Goal: Transaction & Acquisition: Purchase product/service

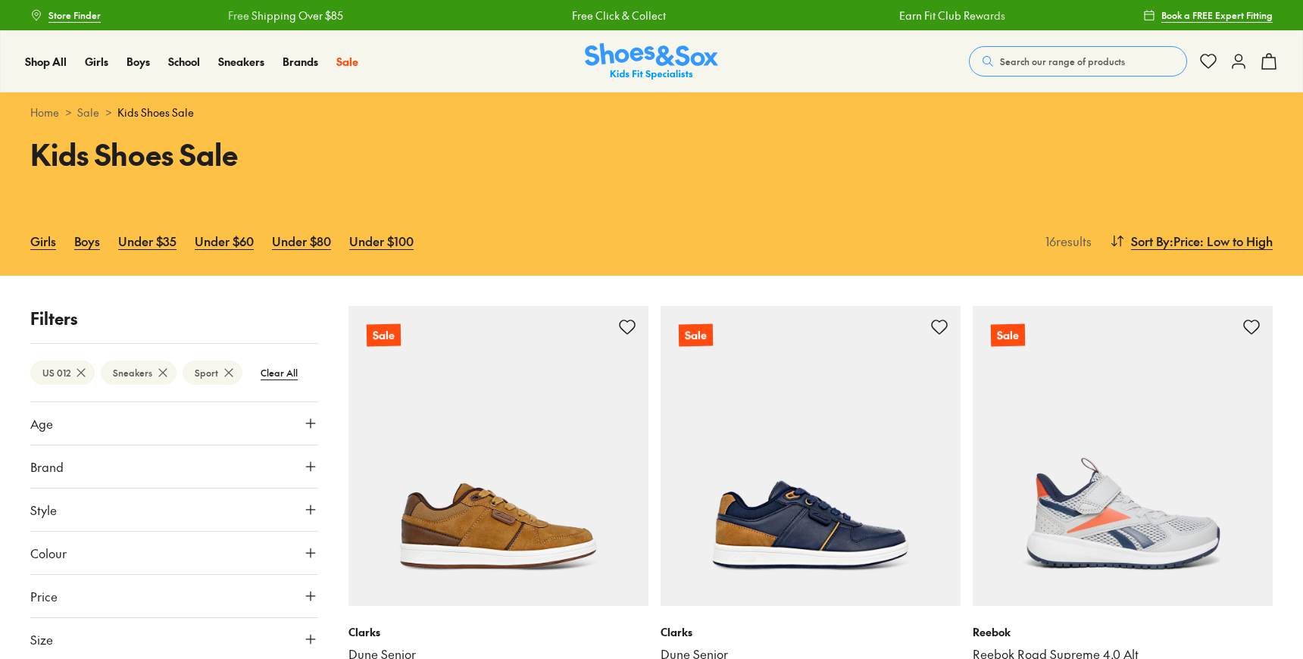
click at [616, 55] on img at bounding box center [651, 61] width 133 height 37
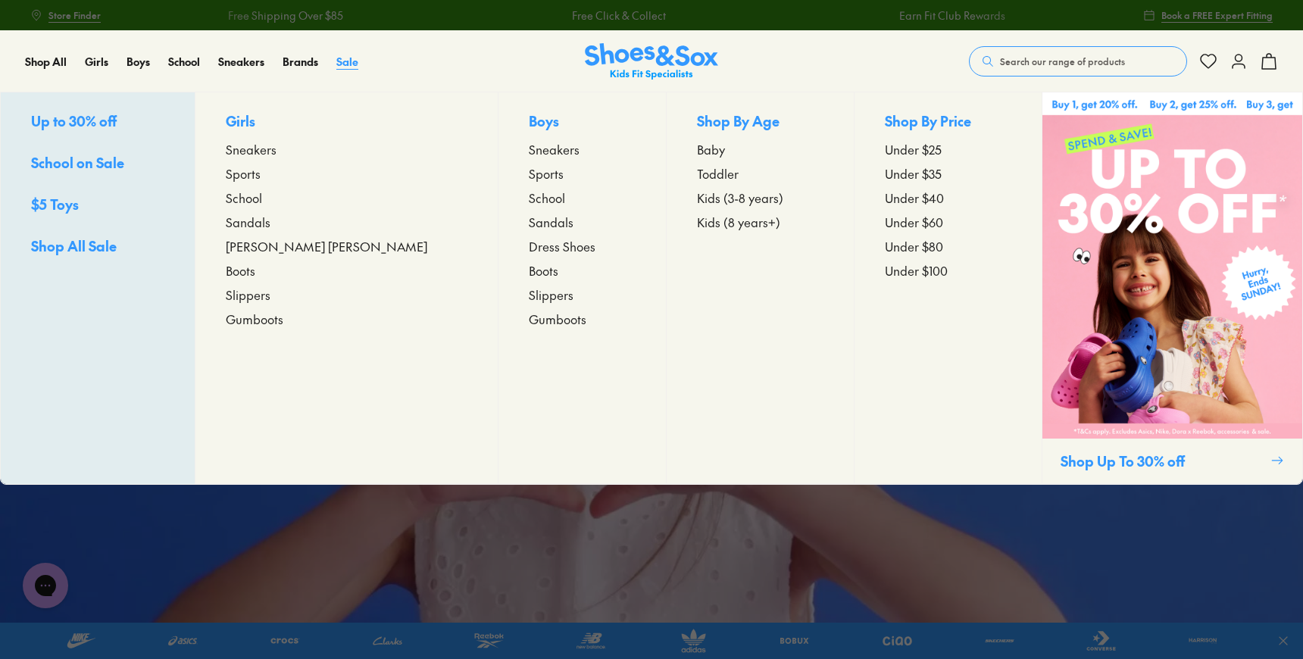
click at [346, 59] on span "Sale" at bounding box center [347, 61] width 22 height 15
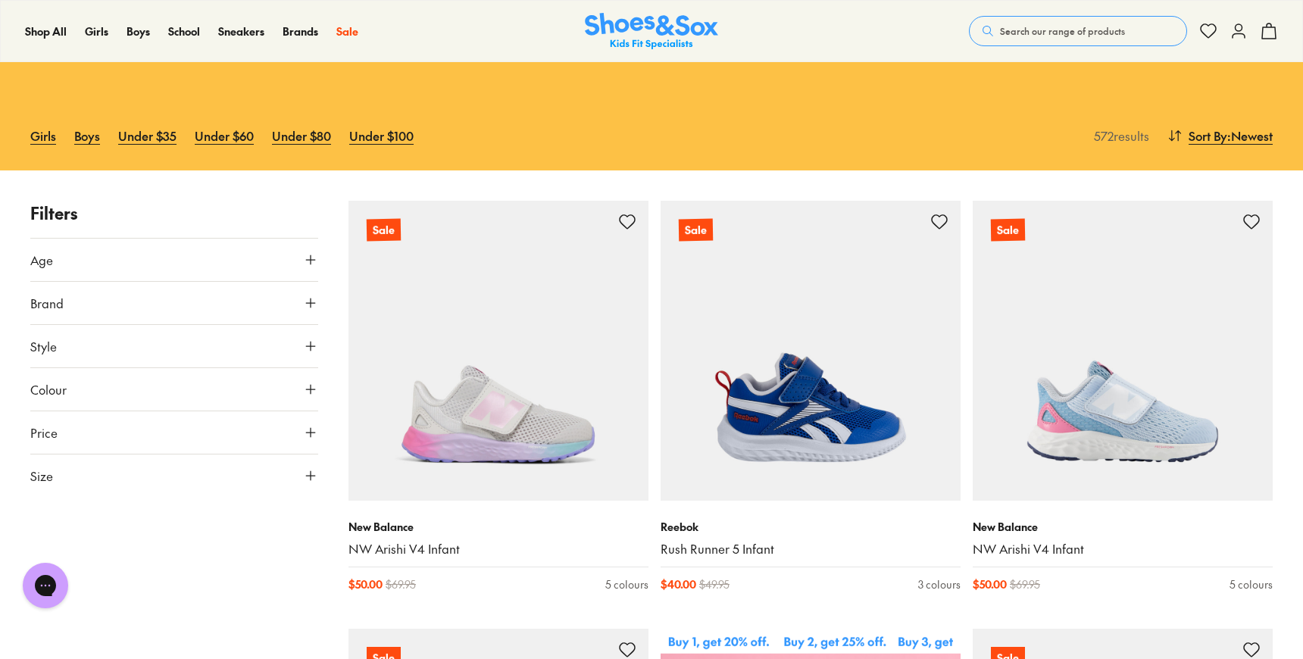
click at [308, 478] on icon at bounding box center [310, 475] width 15 height 15
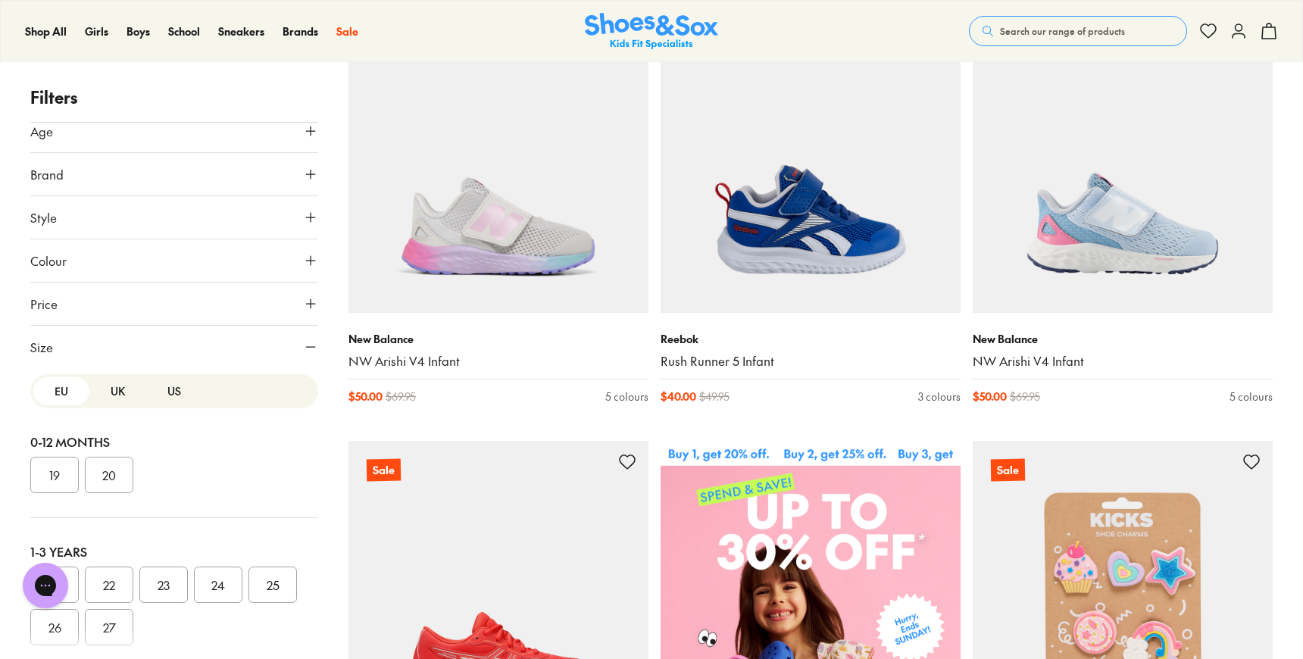
scroll to position [316, 0]
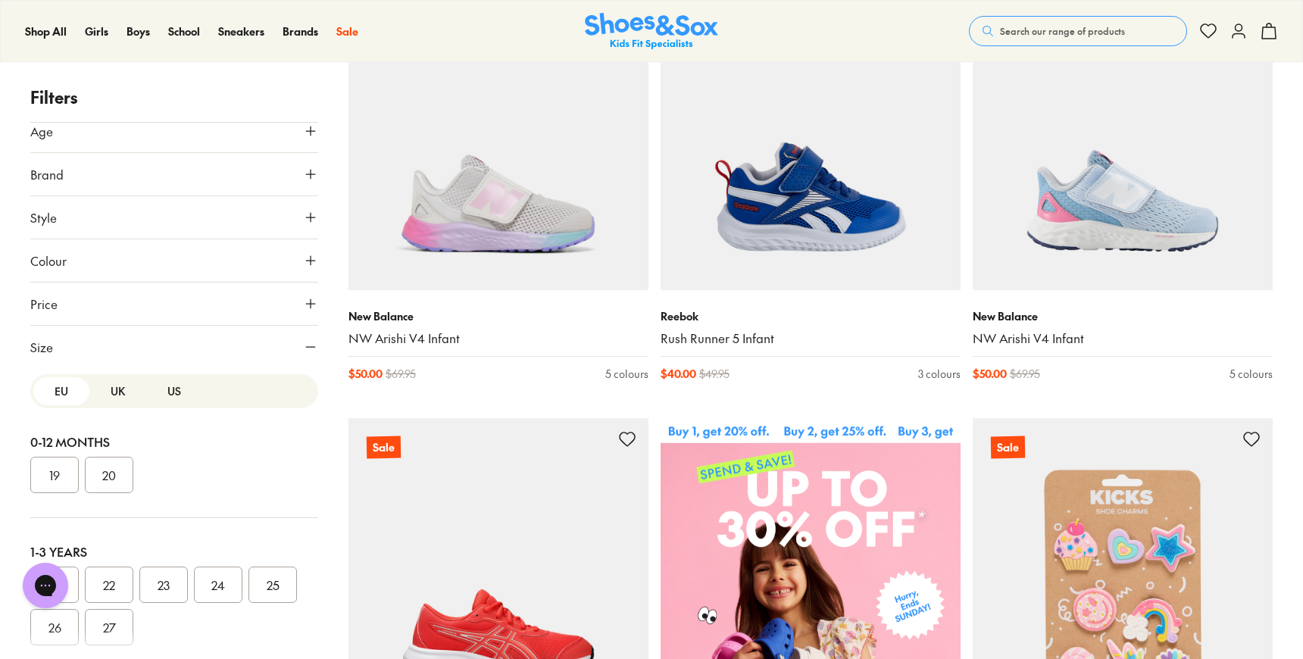
click at [173, 390] on button "US" at bounding box center [174, 391] width 56 height 28
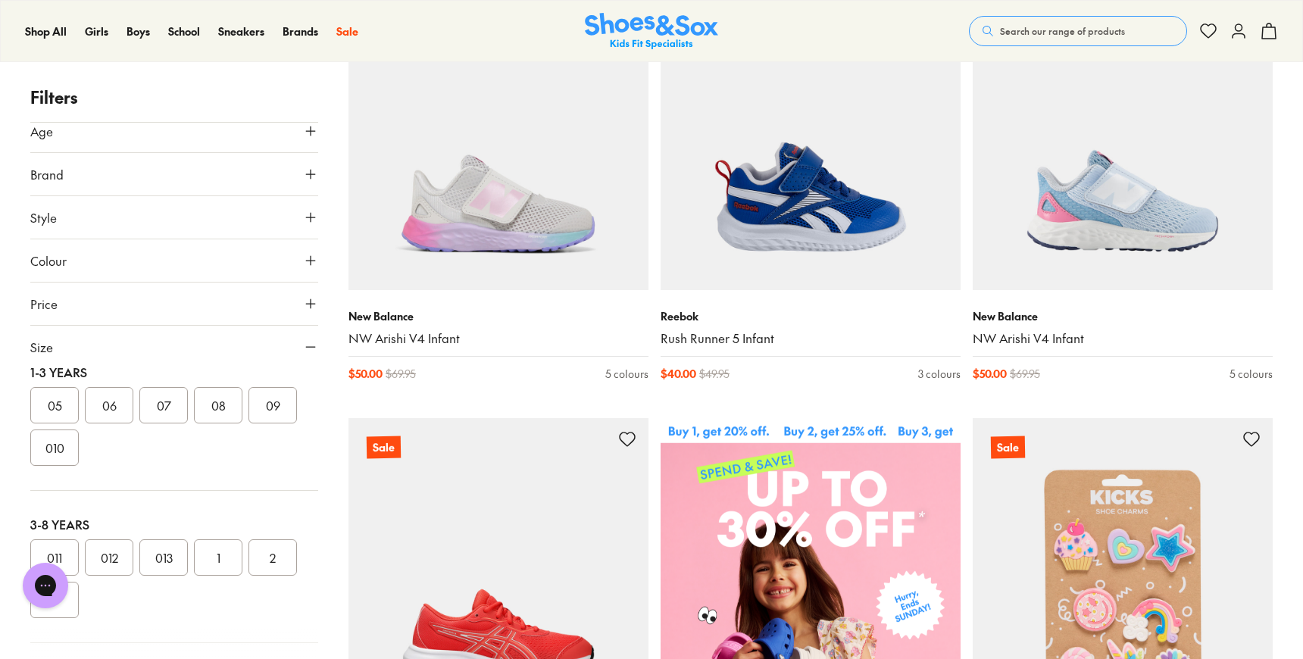
scroll to position [187, 0]
click at [113, 545] on button "012" at bounding box center [109, 550] width 48 height 36
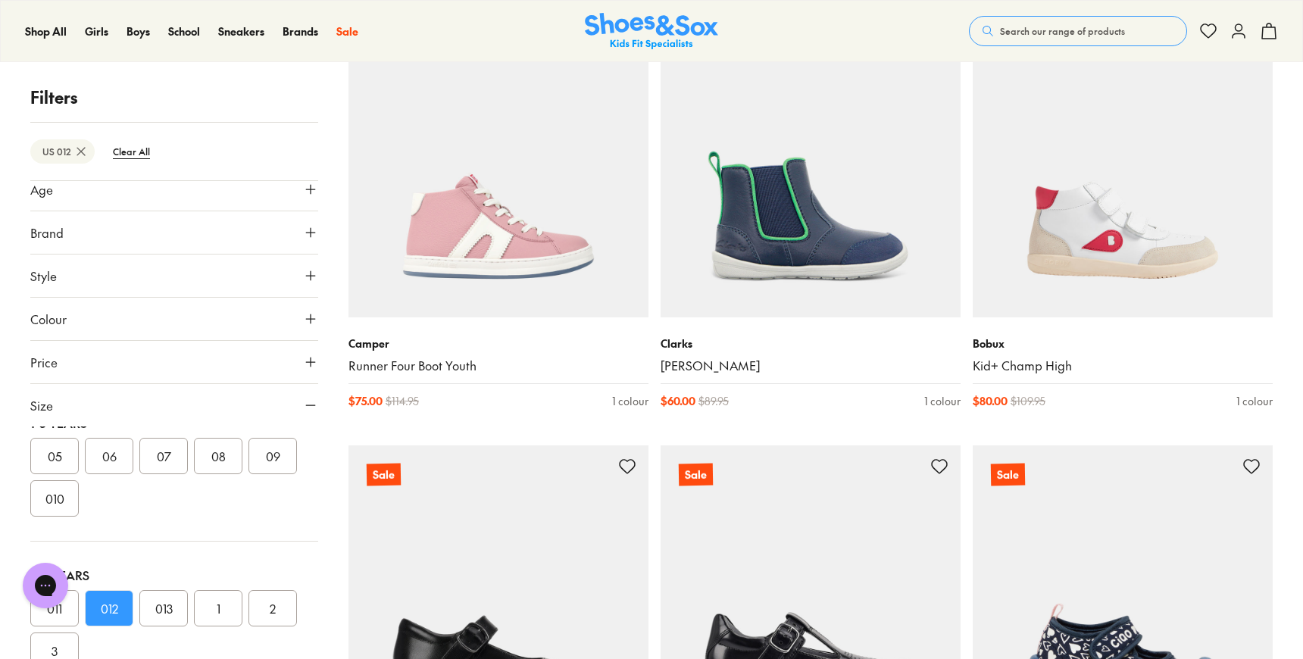
scroll to position [3290, 0]
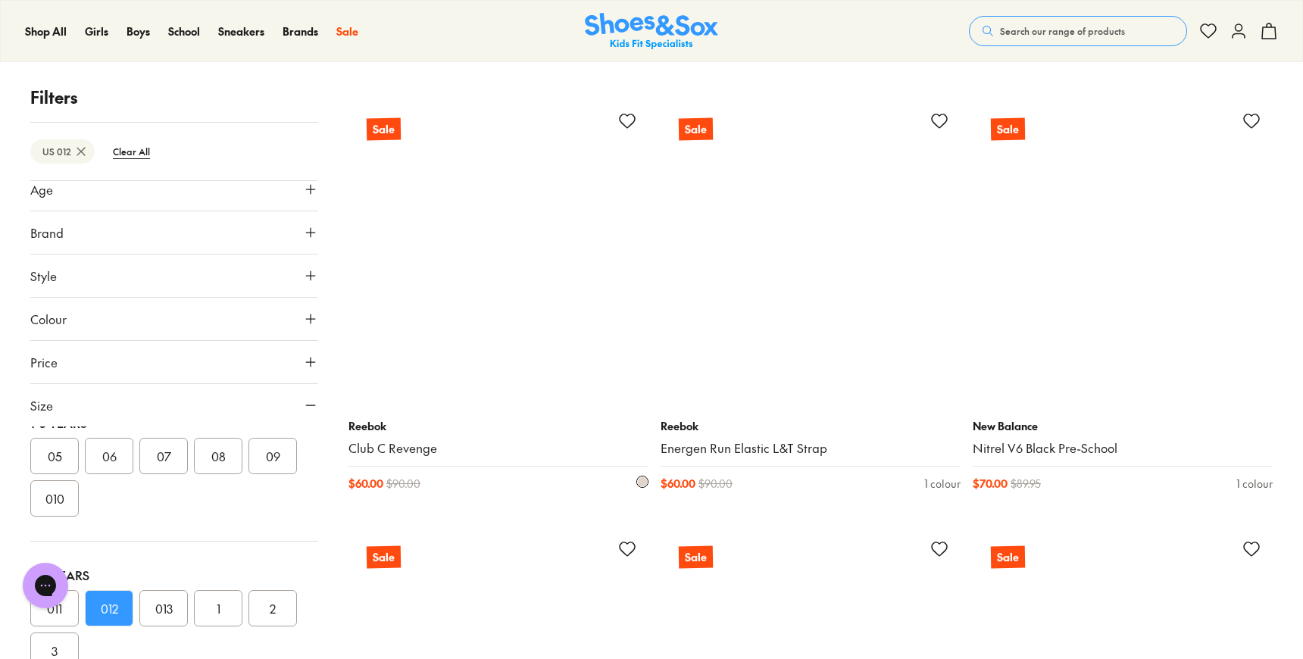
scroll to position [5340, 0]
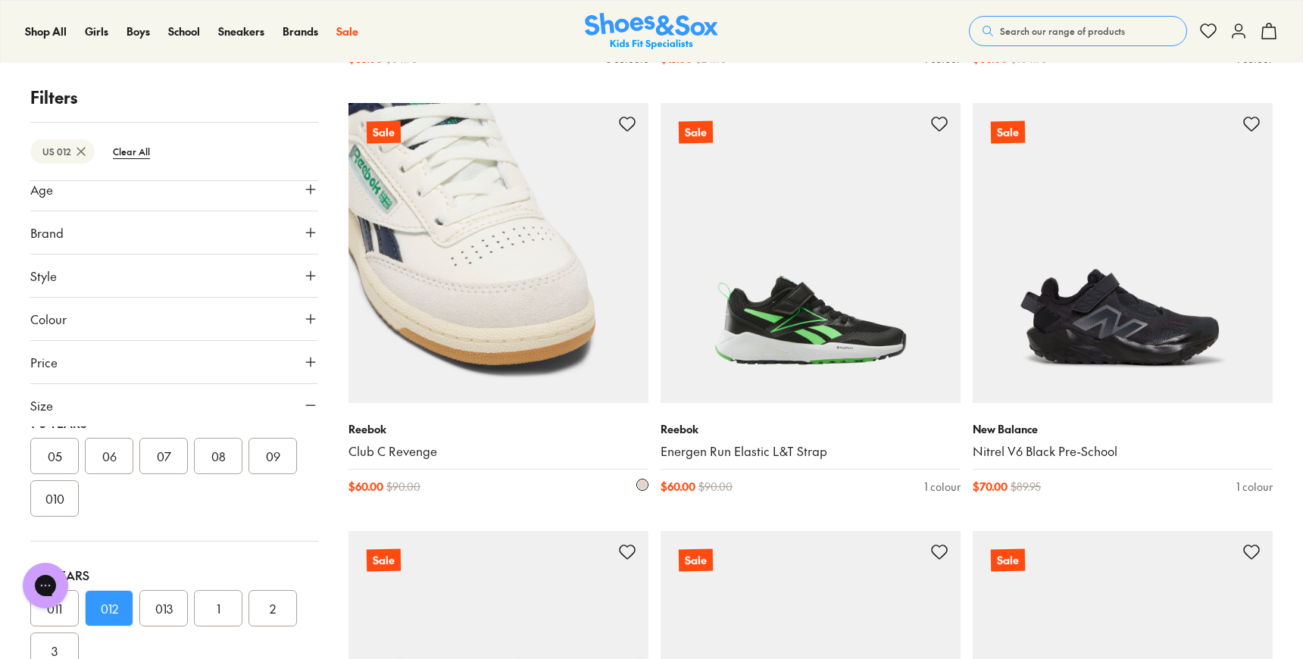
click at [396, 452] on link "Club C Revenge" at bounding box center [499, 451] width 300 height 17
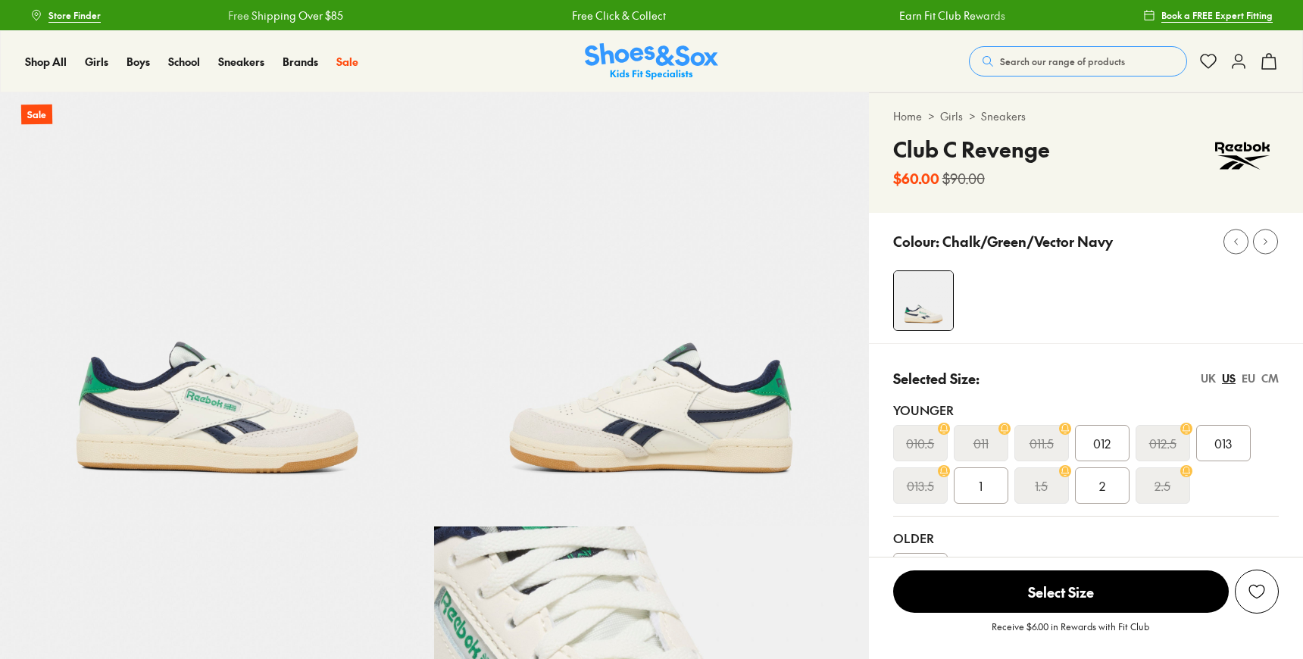
select select "*"
click at [1089, 439] on div "012" at bounding box center [1102, 443] width 55 height 36
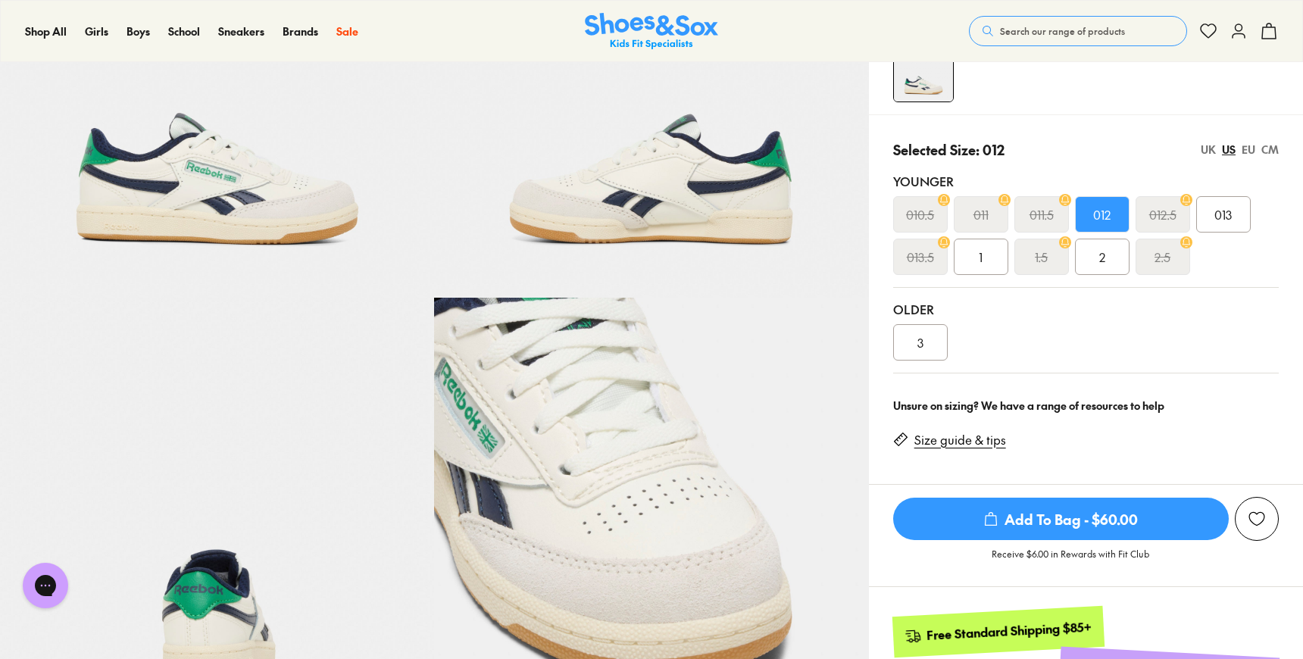
scroll to position [241, 0]
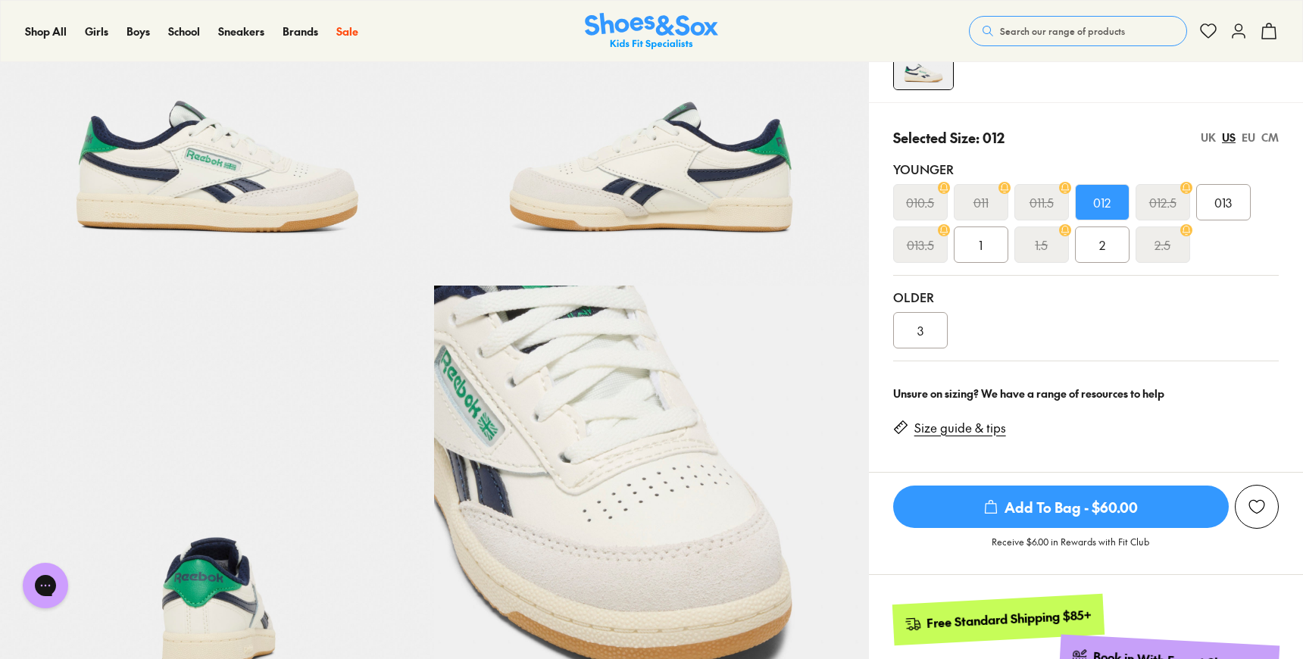
click at [1112, 242] on div "2" at bounding box center [1102, 245] width 55 height 36
click at [1106, 197] on span "012" at bounding box center [1101, 202] width 17 height 18
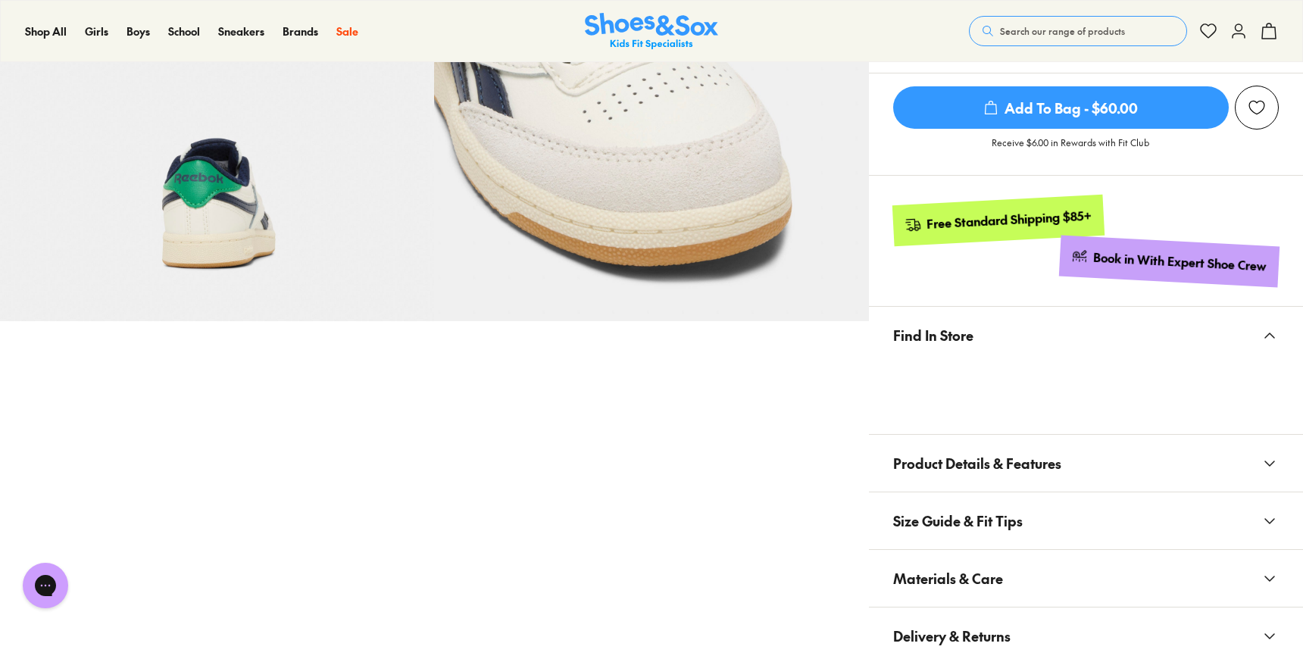
scroll to position [645, 0]
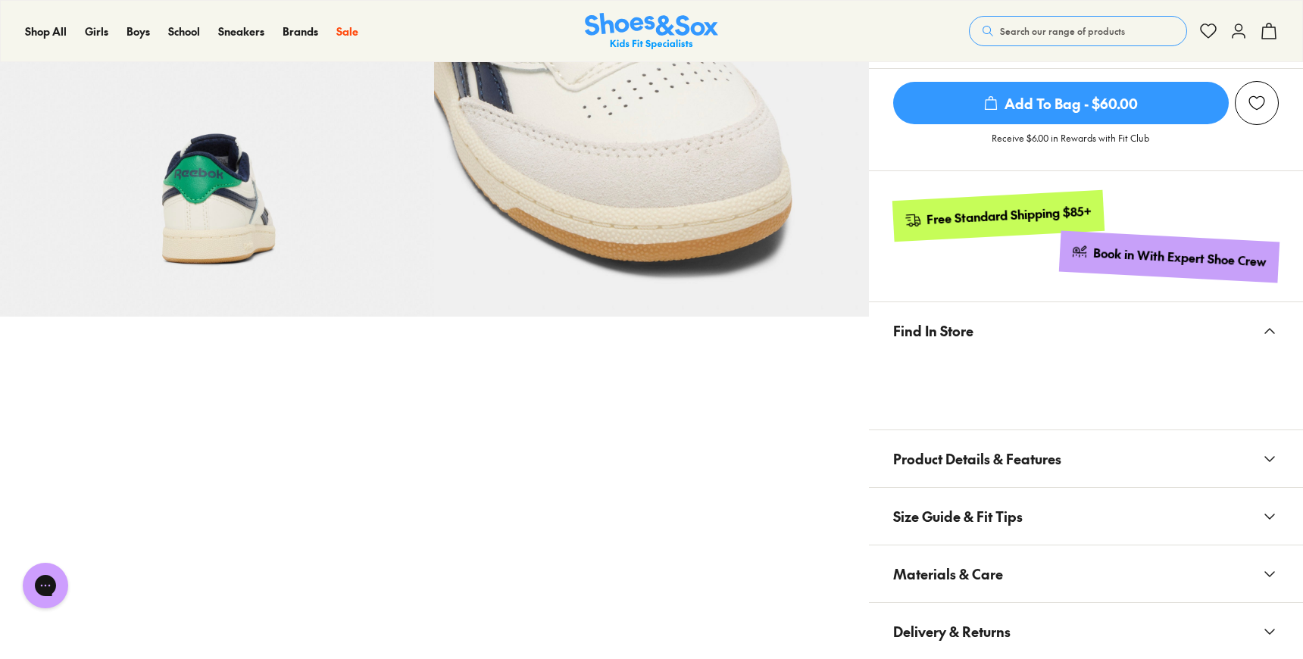
click at [975, 433] on button "Product Details & Features" at bounding box center [1086, 458] width 434 height 57
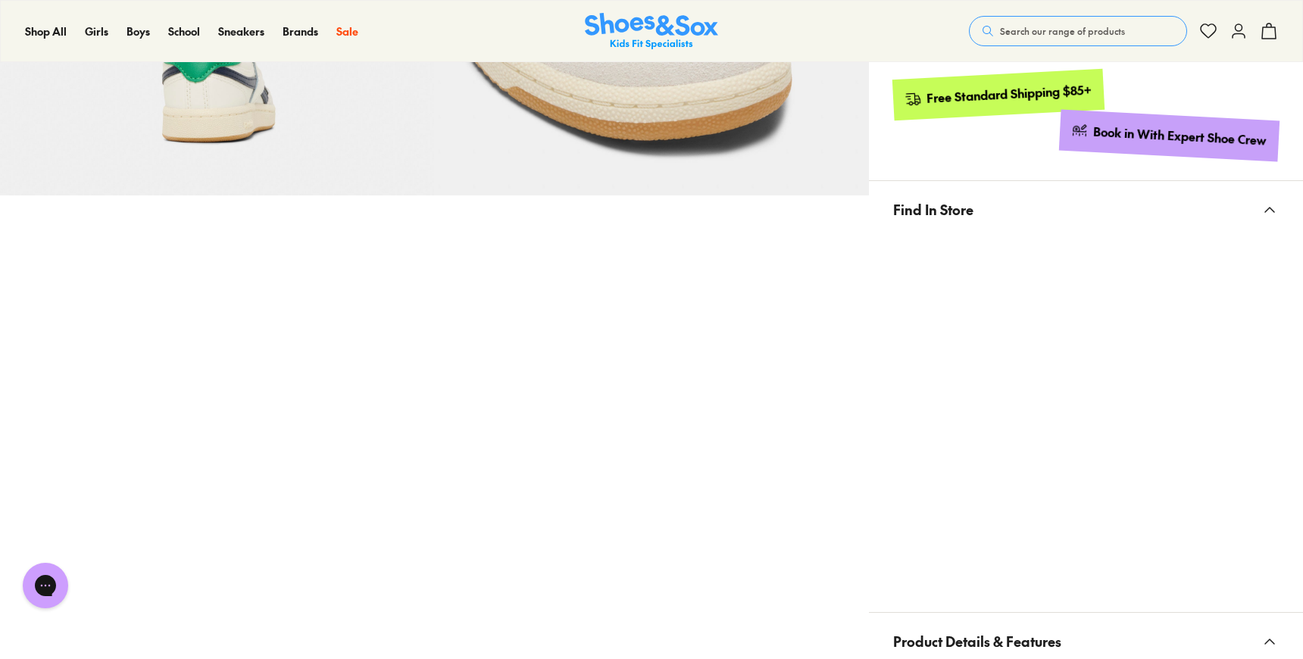
scroll to position [768, 0]
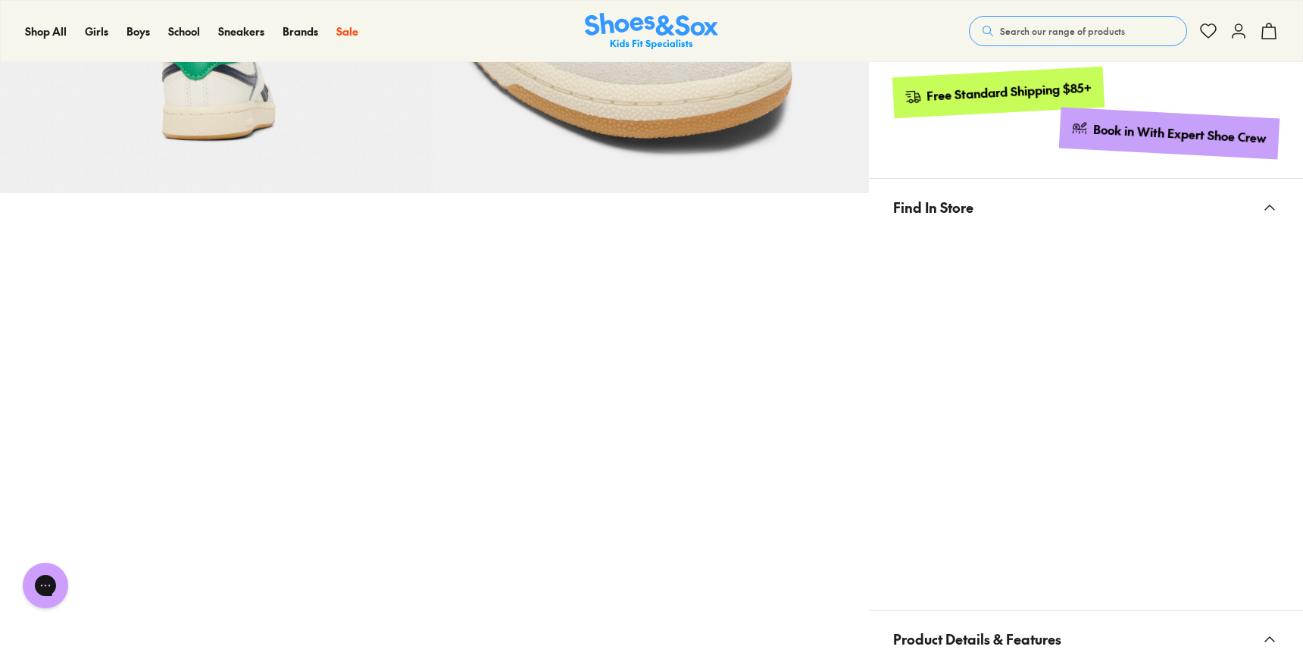
click at [836, 448] on div "Pinch & Zoom (100%) Sale" at bounding box center [434, 330] width 869 height 2012
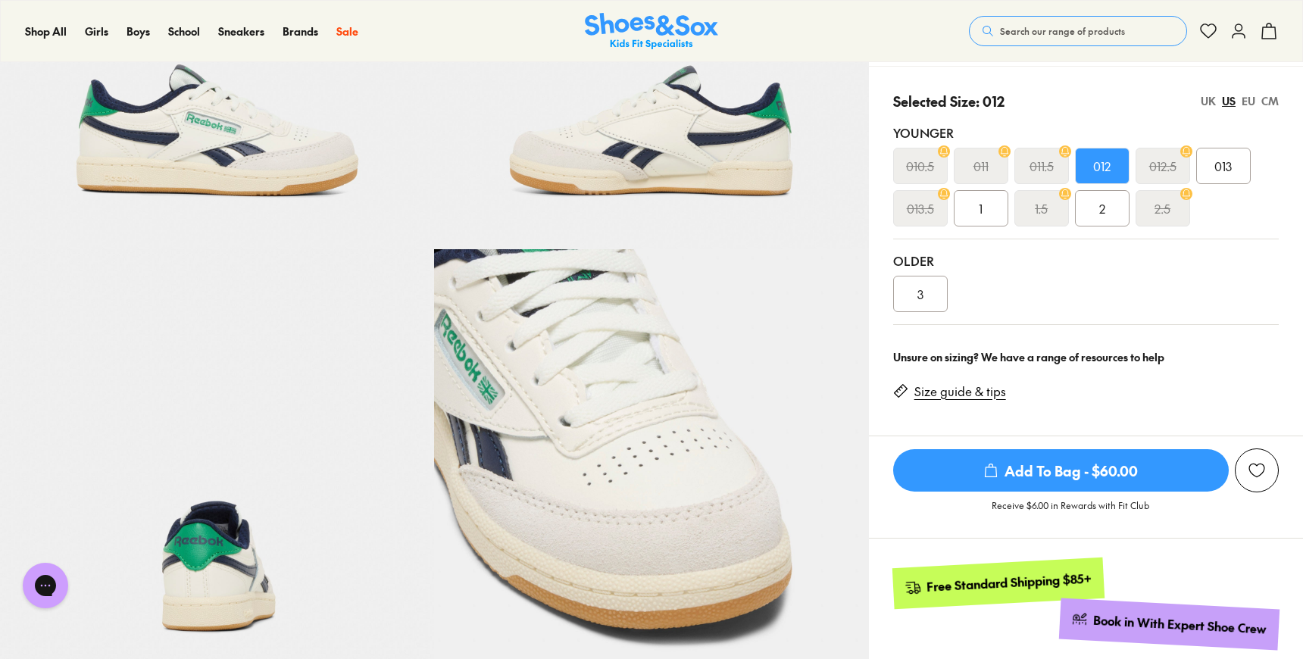
scroll to position [277, 0]
click at [1093, 294] on div "3" at bounding box center [1086, 295] width 386 height 36
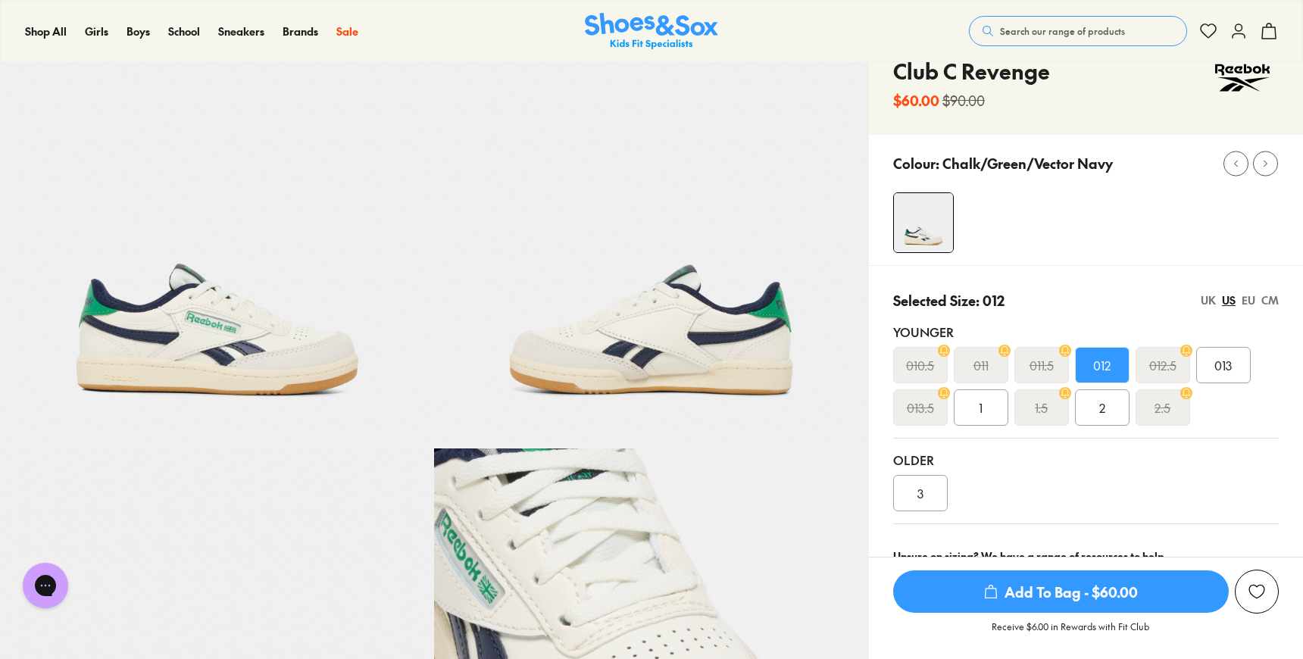
scroll to position [66, 0]
